Goal: Information Seeking & Learning: Stay updated

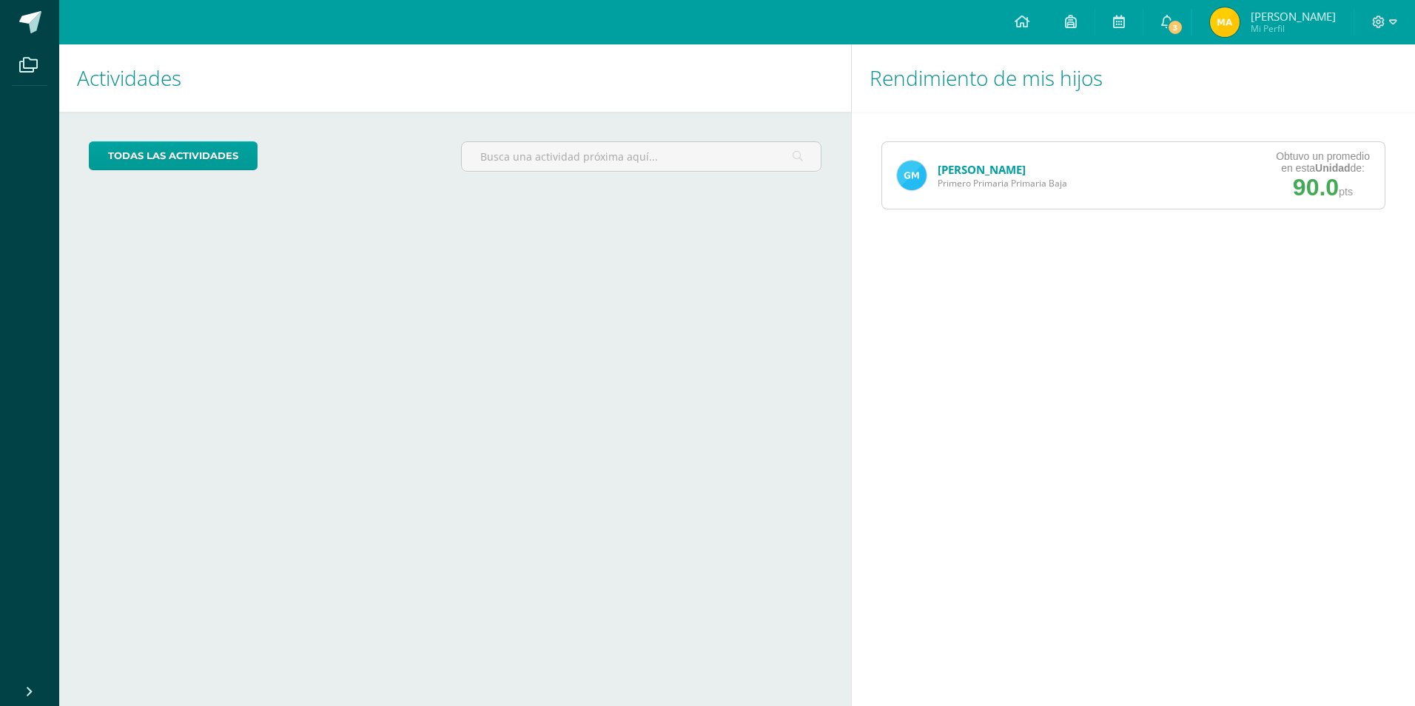
click at [1002, 184] on span "Primero Primaria Primaria Baja" at bounding box center [1003, 183] width 130 height 13
click at [980, 174] on link "[PERSON_NAME]" at bounding box center [982, 169] width 88 height 15
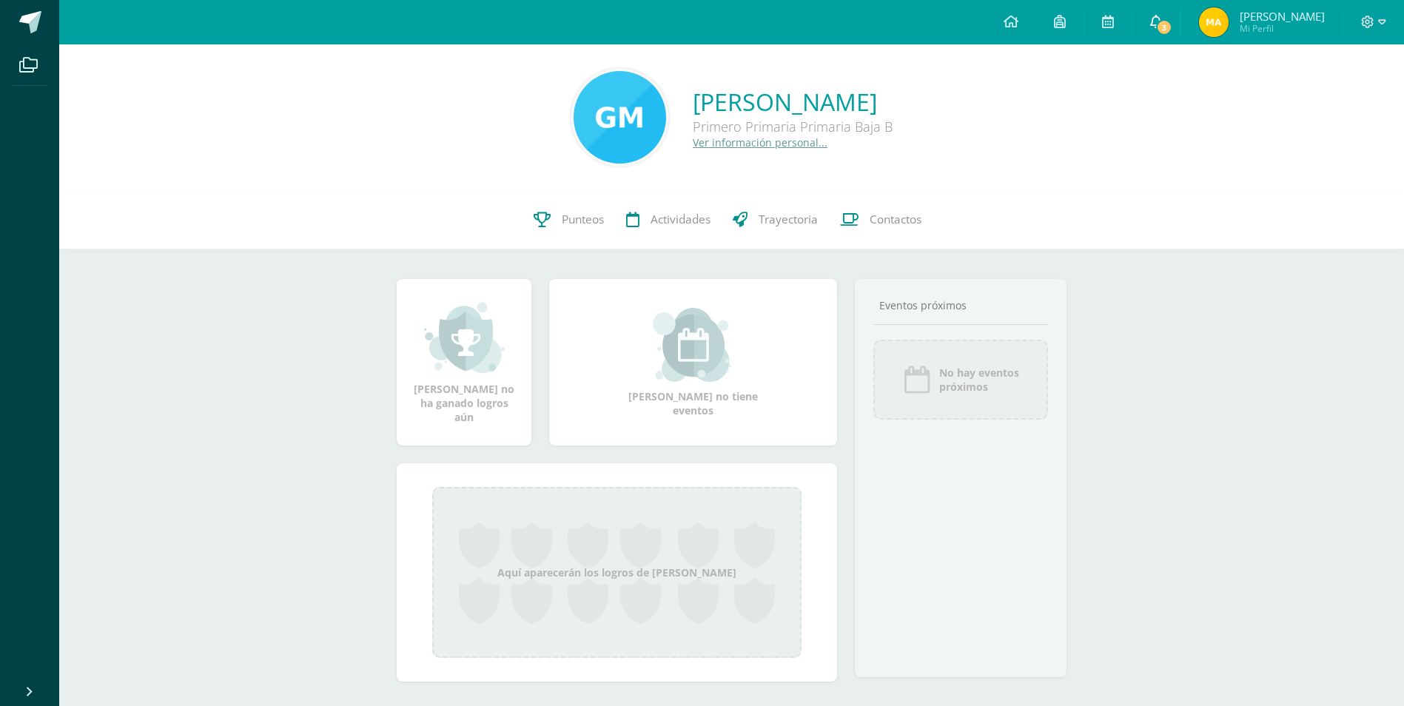
click at [1166, 32] on span "3" at bounding box center [1164, 27] width 16 height 16
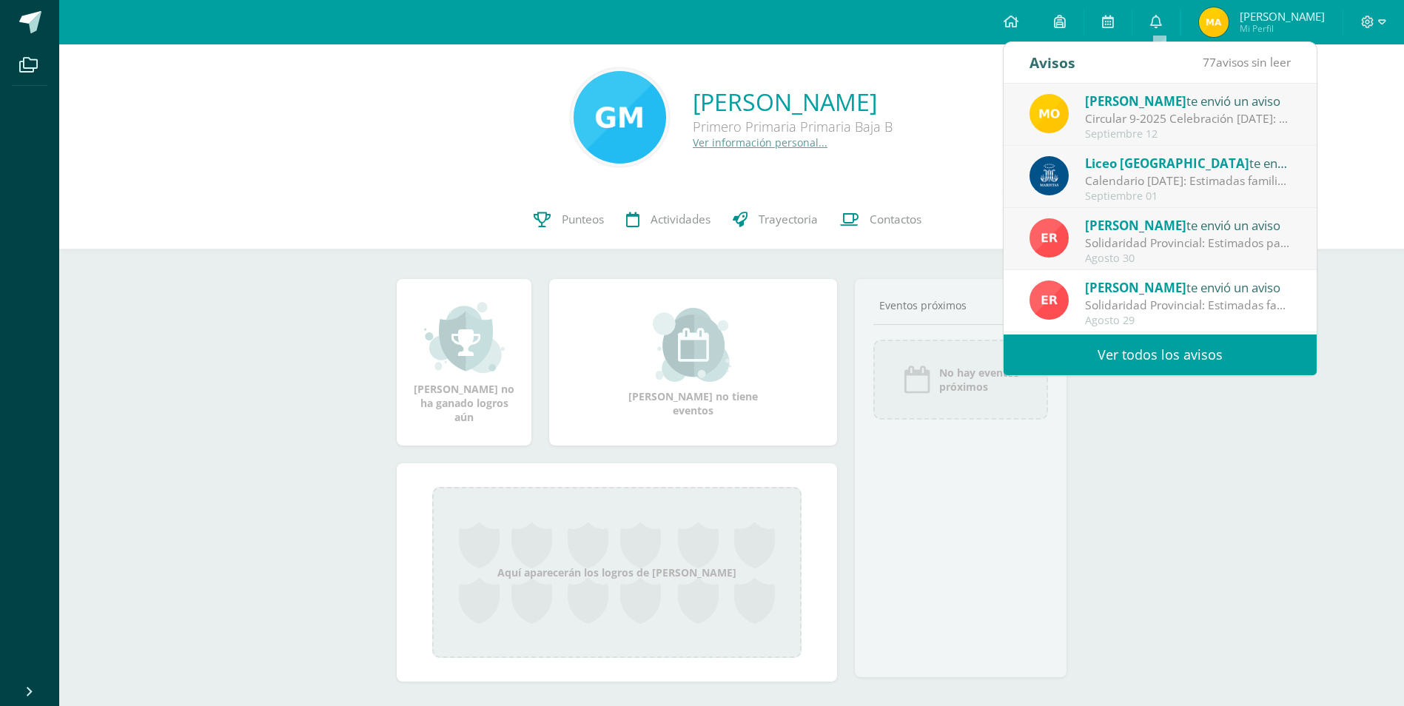
click at [1180, 123] on div "Circular 9-2025 Celebración [DATE]: Saludos estimados padres de familia, deseam…" at bounding box center [1188, 118] width 206 height 17
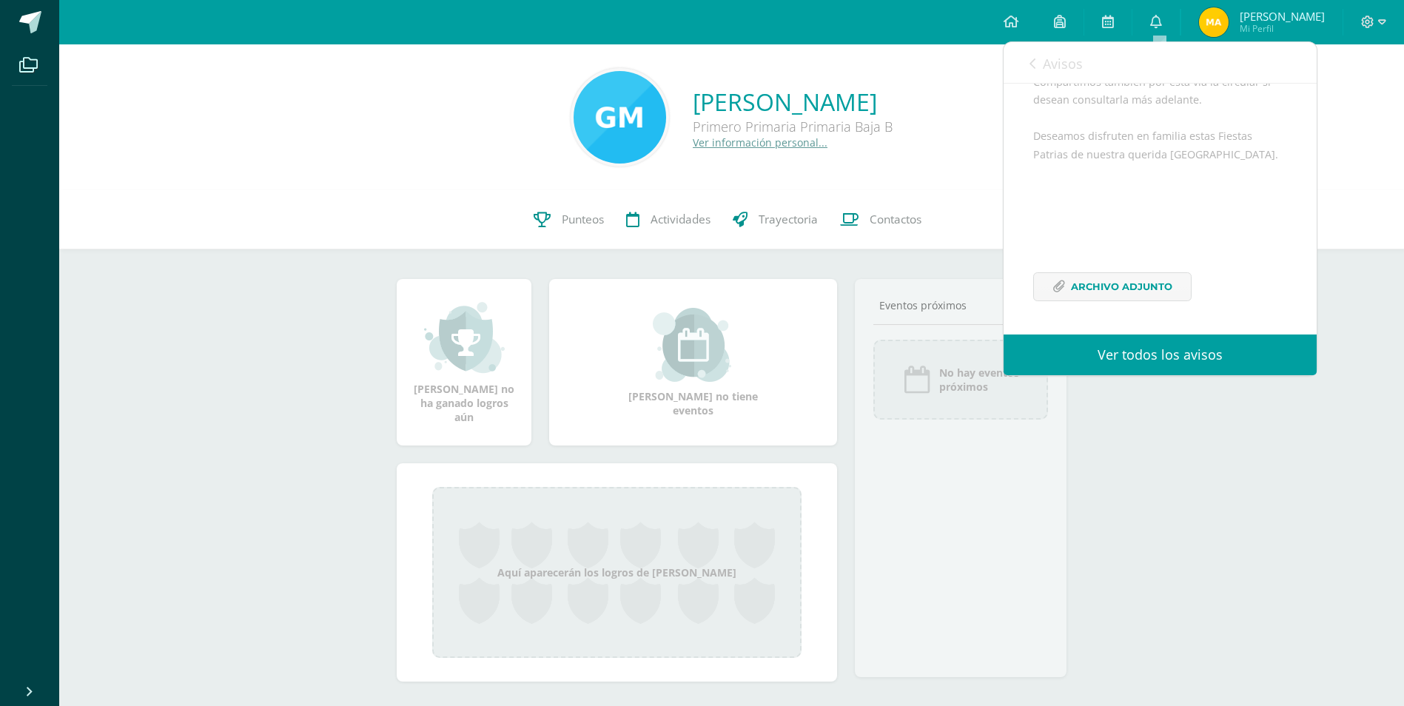
scroll to position [252, 0]
click at [1157, 298] on span "Archivo Adjunto" at bounding box center [1121, 286] width 101 height 27
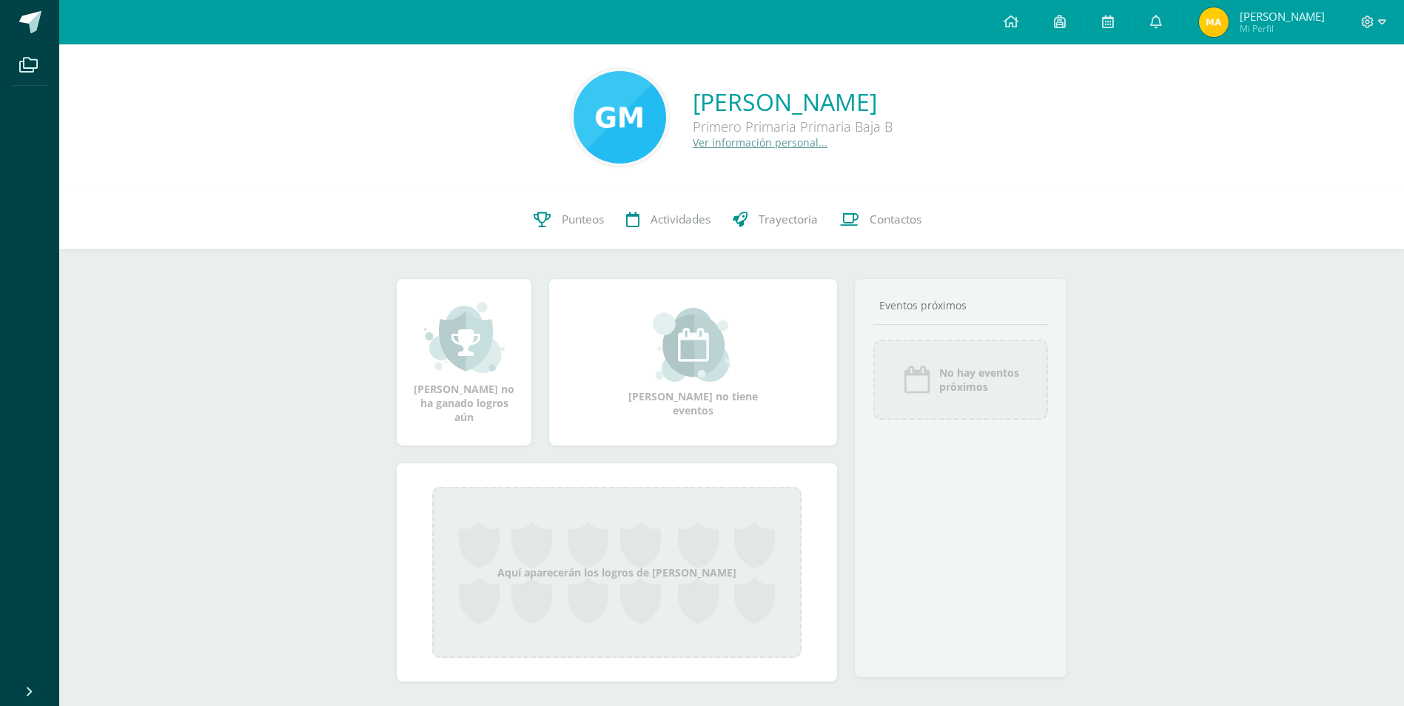
click at [1218, 27] on img at bounding box center [1214, 22] width 30 height 30
click at [1220, 32] on img at bounding box center [1214, 22] width 30 height 30
click at [1217, 30] on img at bounding box center [1214, 22] width 30 height 30
click at [1155, 24] on icon at bounding box center [1156, 21] width 12 height 13
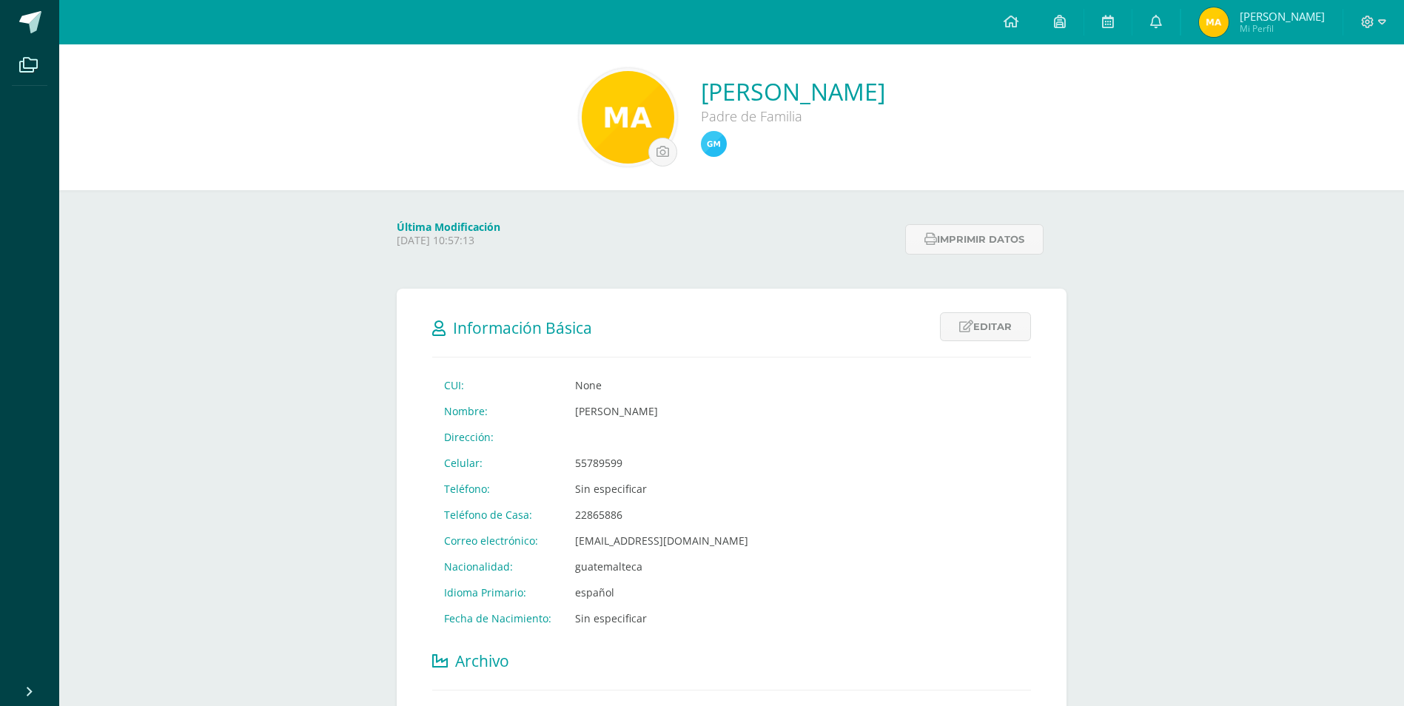
click at [1214, 22] on img at bounding box center [1214, 22] width 30 height 30
click at [1157, 25] on icon at bounding box center [1156, 21] width 12 height 13
click at [1160, 30] on link at bounding box center [1155, 22] width 47 height 44
